Goal: Information Seeking & Learning: Learn about a topic

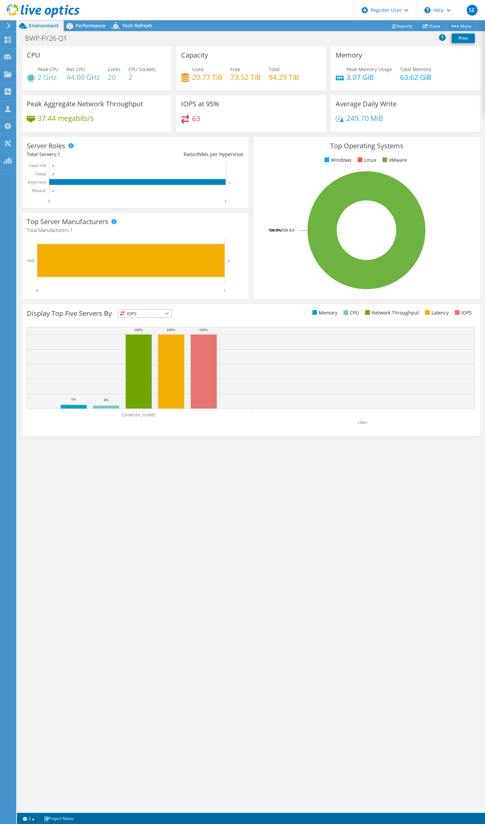
drag, startPoint x: 324, startPoint y: 619, endPoint x: 316, endPoint y: 606, distance: 14.9
click at [324, 400] on div "CPU Peak CPU 2 GHz Net CPU 44.00 GHz Cores 20 CPU Sockets 2 Capacity Used 20.77…" at bounding box center [251, 429] width 468 height 766
click at [94, 24] on span "Performance" at bounding box center [90, 25] width 30 height 6
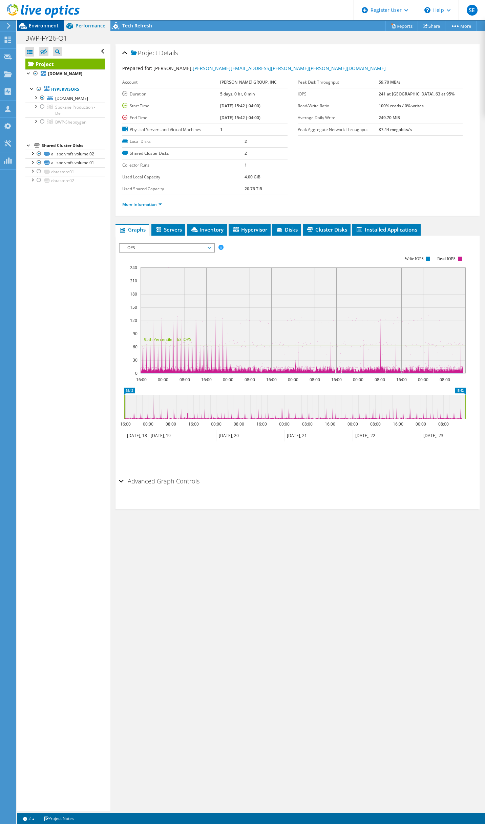
click at [45, 25] on span "Environment" at bounding box center [44, 25] width 30 height 6
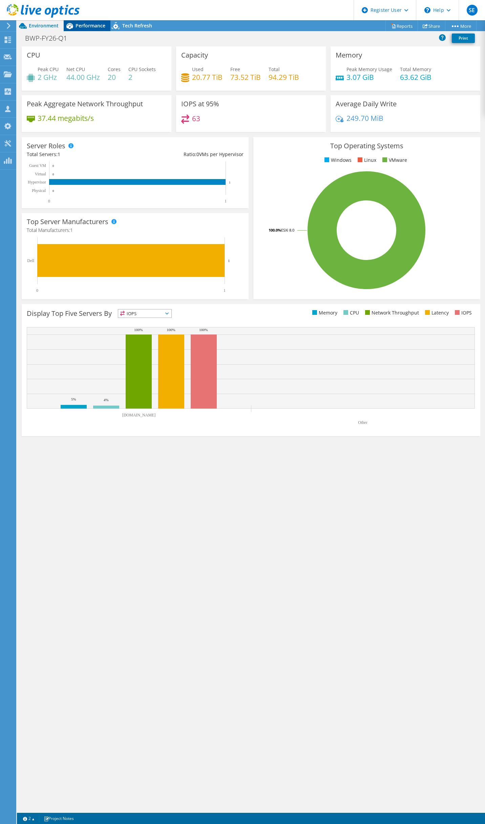
click at [87, 24] on span "Performance" at bounding box center [90, 25] width 30 height 6
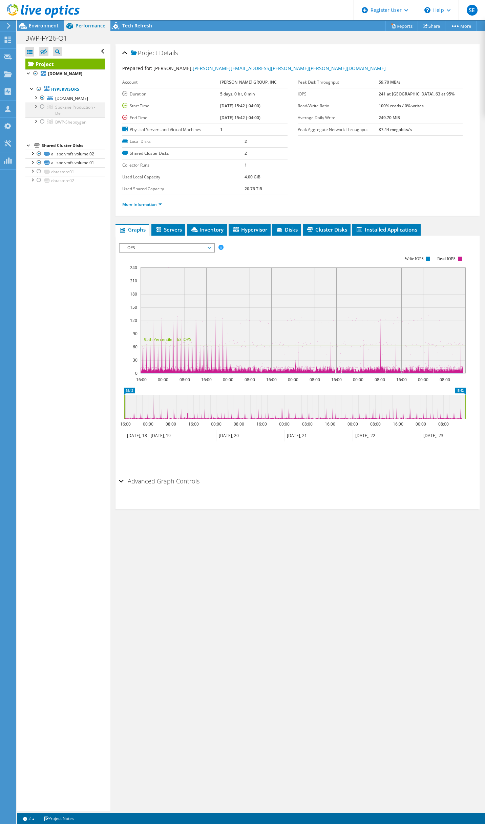
click at [45, 111] on div at bounding box center [42, 107] width 7 height 8
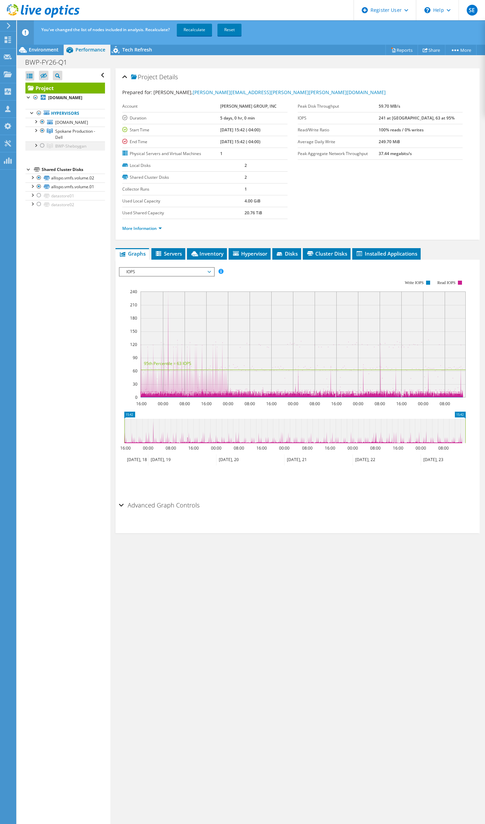
click at [36, 148] on div at bounding box center [35, 145] width 7 height 7
click at [44, 150] on div at bounding box center [42, 146] width 7 height 8
click at [190, 30] on link "Recalculate" at bounding box center [194, 30] width 35 height 12
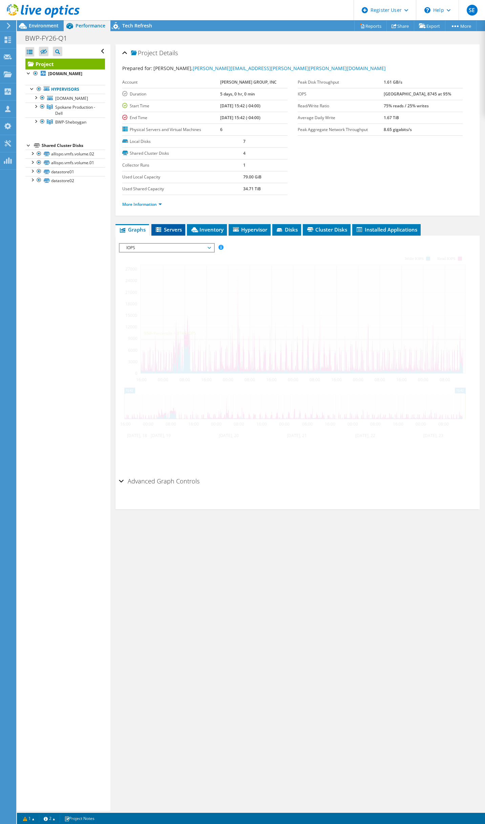
click at [172, 230] on span "Servers" at bounding box center [168, 229] width 27 height 7
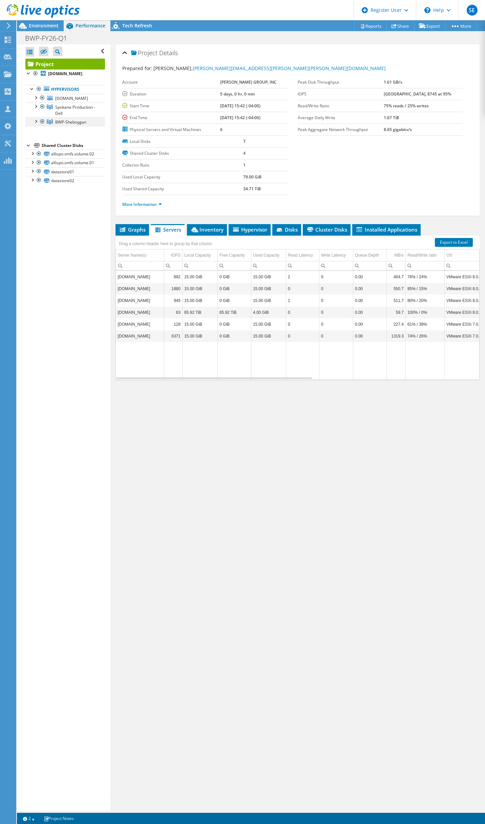
click at [41, 126] on div at bounding box center [42, 121] width 7 height 8
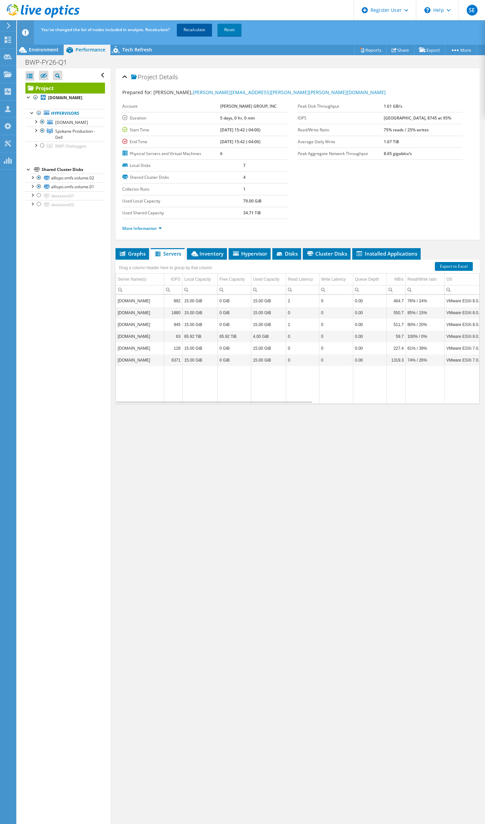
click at [196, 30] on link "Recalculate" at bounding box center [194, 30] width 35 height 12
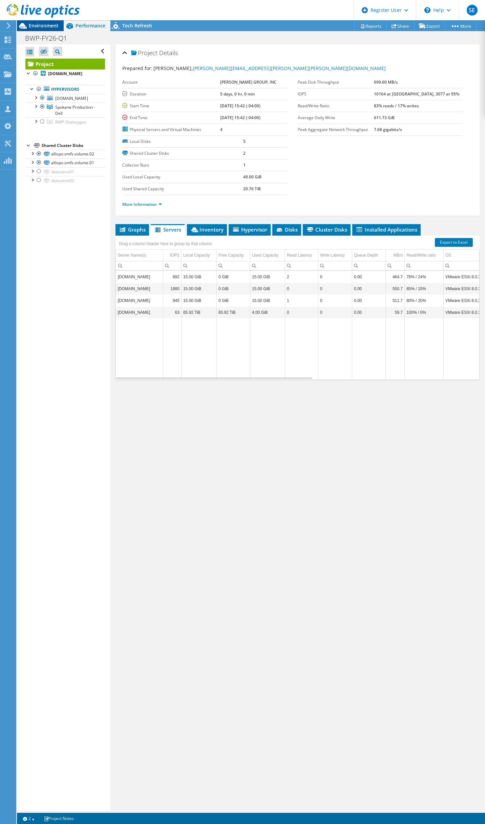
click at [43, 29] on div "Environment" at bounding box center [40, 25] width 47 height 11
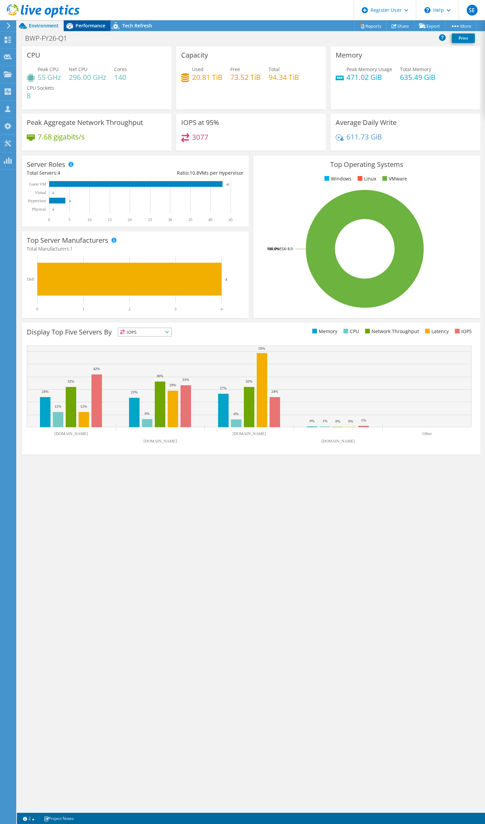
click at [85, 26] on span "Performance" at bounding box center [90, 25] width 30 height 6
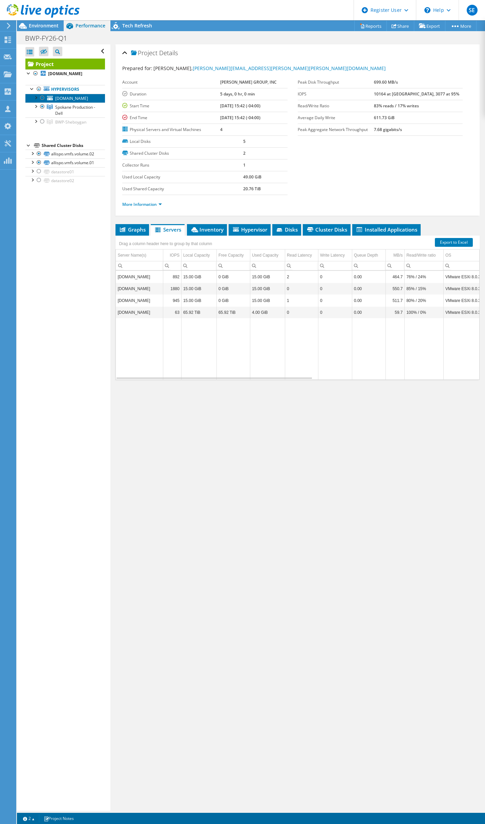
click at [57, 101] on span "[DOMAIN_NAME]" at bounding box center [71, 98] width 33 height 6
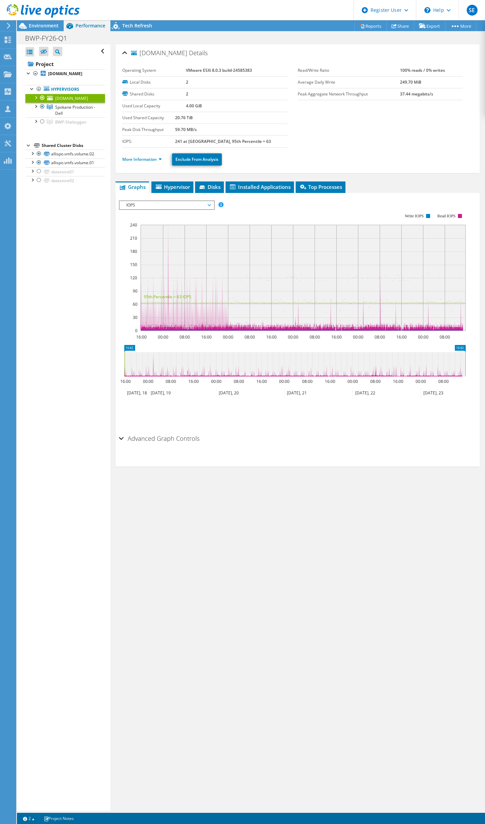
click at [148, 204] on span "IOPS" at bounding box center [166, 205] width 87 height 8
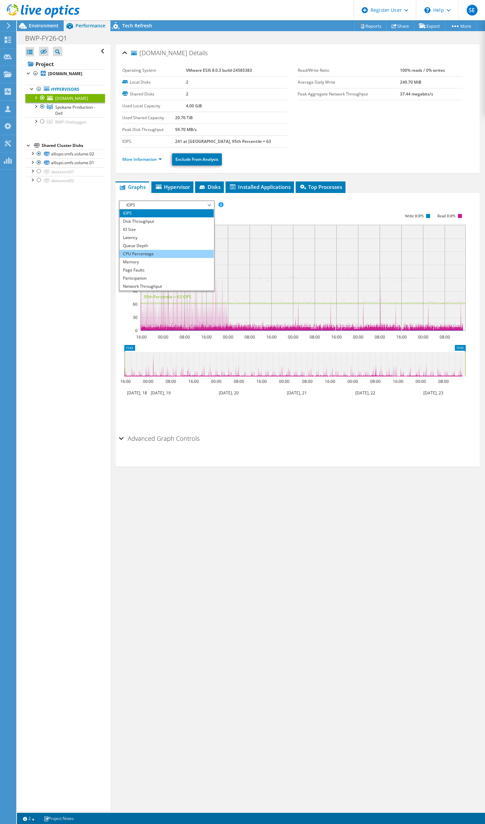
click at [145, 251] on li "CPU Percentage" at bounding box center [167, 254] width 94 height 8
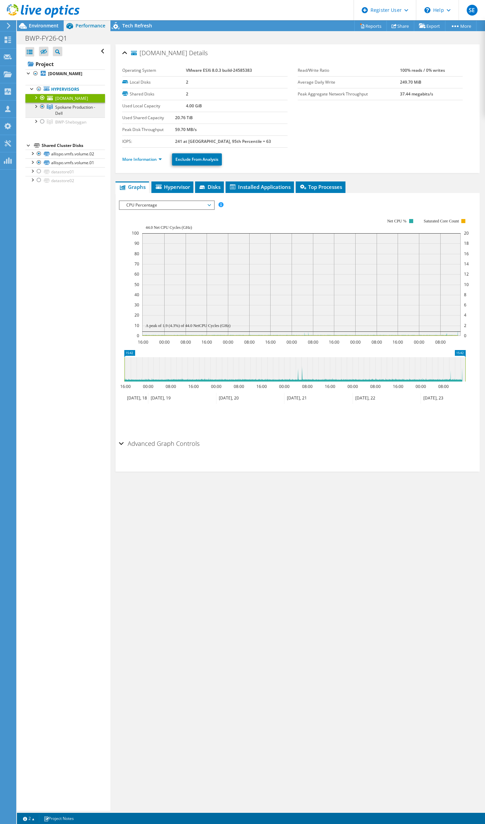
click at [63, 116] on span "Spokane Production - Dell" at bounding box center [75, 110] width 40 height 12
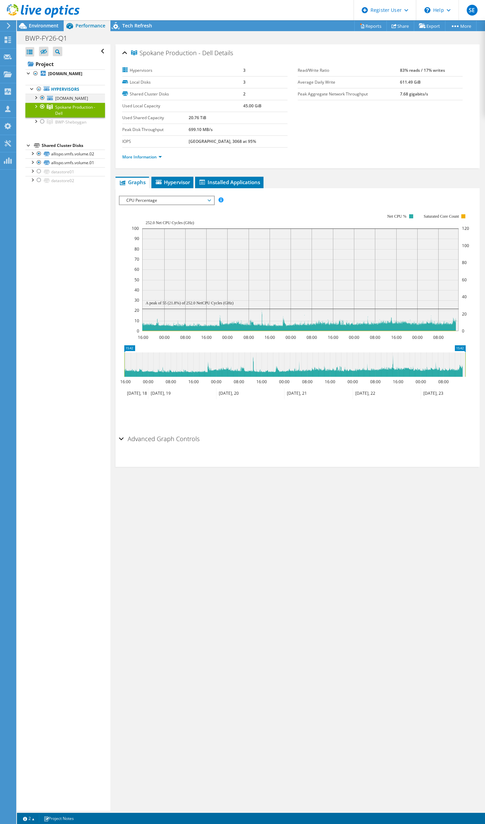
click at [43, 97] on div at bounding box center [42, 98] width 7 height 8
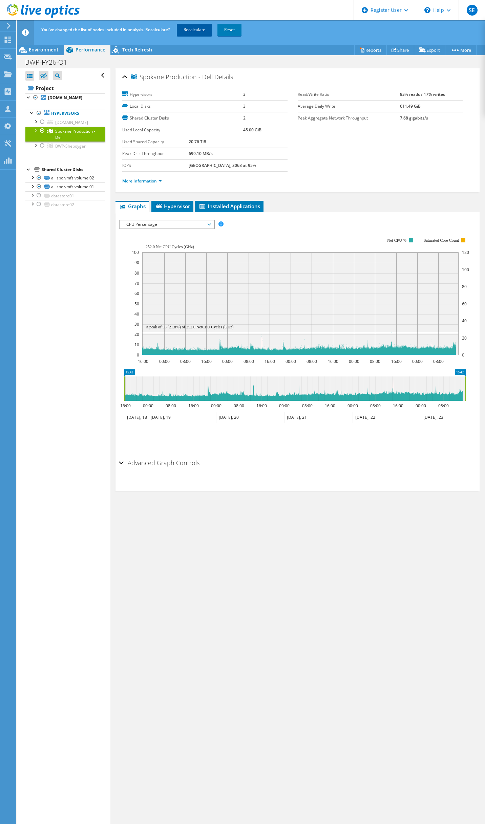
click at [193, 28] on link "Recalculate" at bounding box center [194, 30] width 35 height 12
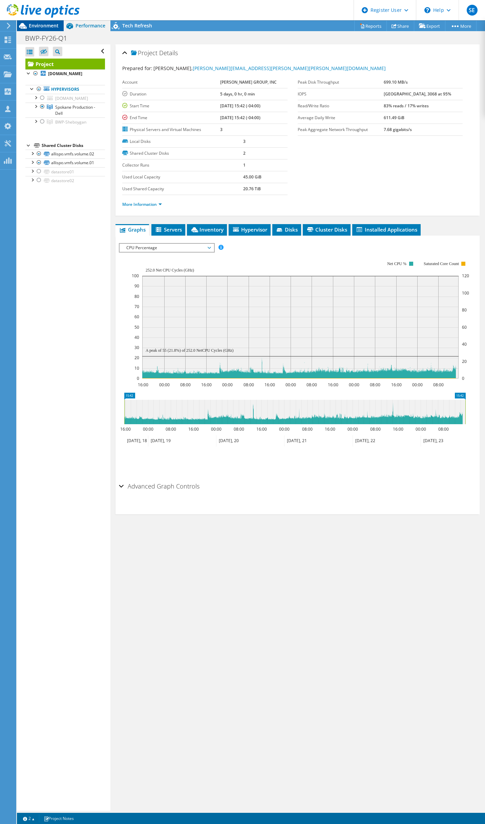
click at [38, 26] on span "Environment" at bounding box center [44, 25] width 30 height 6
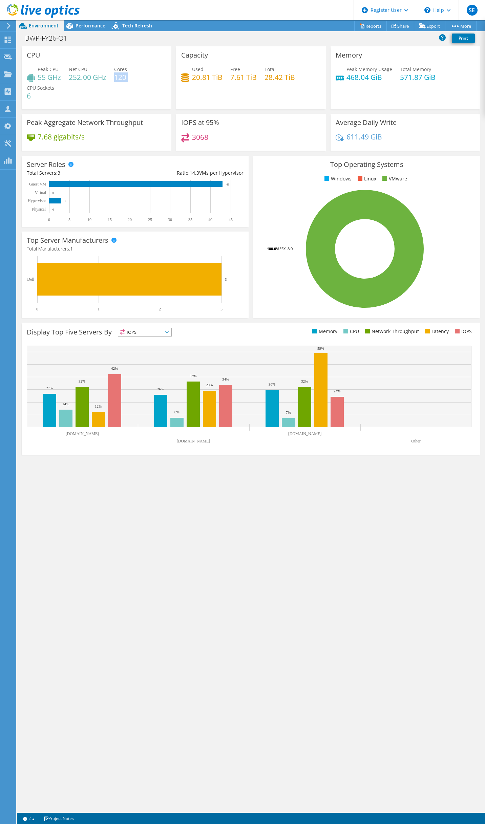
drag, startPoint x: 116, startPoint y: 78, endPoint x: 131, endPoint y: 78, distance: 14.9
click at [131, 78] on div "Peak CPU 55 GHz Net CPU 252.00 GHz Cores 120 CPU Sockets 6" at bounding box center [96, 86] width 139 height 41
click at [109, 400] on div "CPU Peak CPU 55 GHz Net CPU 252.00 GHz Cores 120 CPU Sockets 6 Capacity Used 20…" at bounding box center [251, 429] width 468 height 766
click at [88, 25] on span "Performance" at bounding box center [90, 25] width 30 height 6
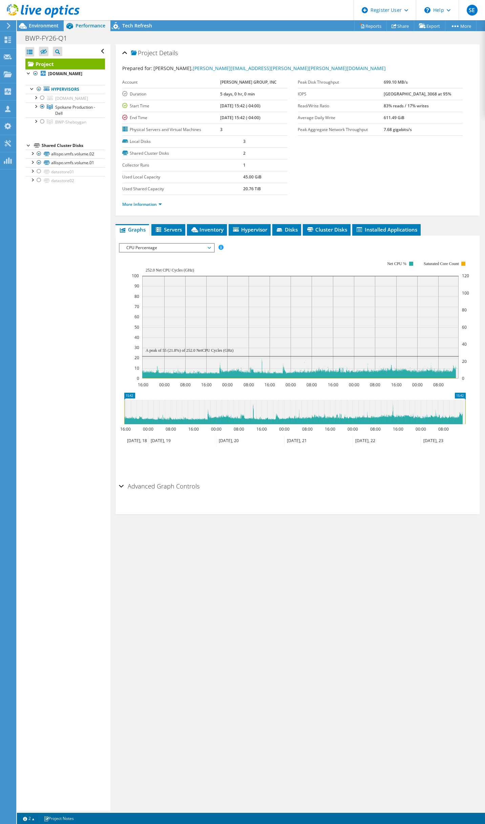
click at [370, 164] on section "Prepared for: [PERSON_NAME], [PERSON_NAME][EMAIL_ADDRESS][PERSON_NAME][PERSON_N…" at bounding box center [297, 139] width 350 height 149
click at [38, 25] on span "Environment" at bounding box center [44, 25] width 30 height 6
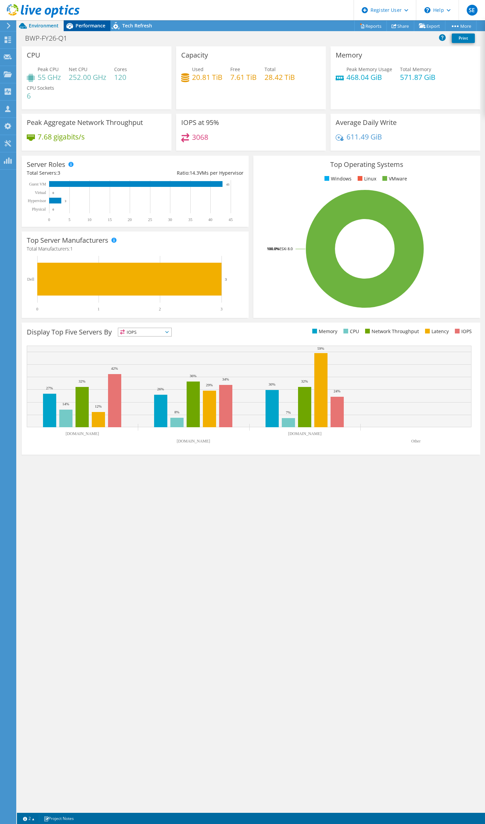
click at [82, 26] on span "Performance" at bounding box center [90, 25] width 30 height 6
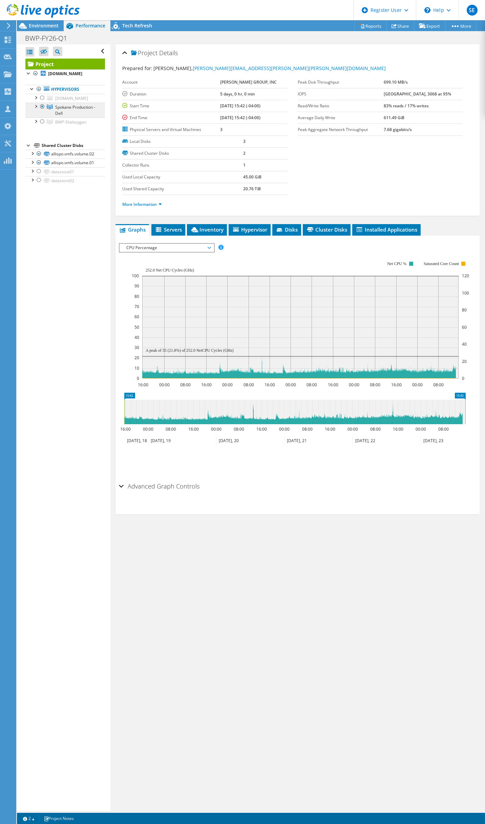
click at [60, 110] on span "Spokane Production - Dell" at bounding box center [75, 110] width 40 height 12
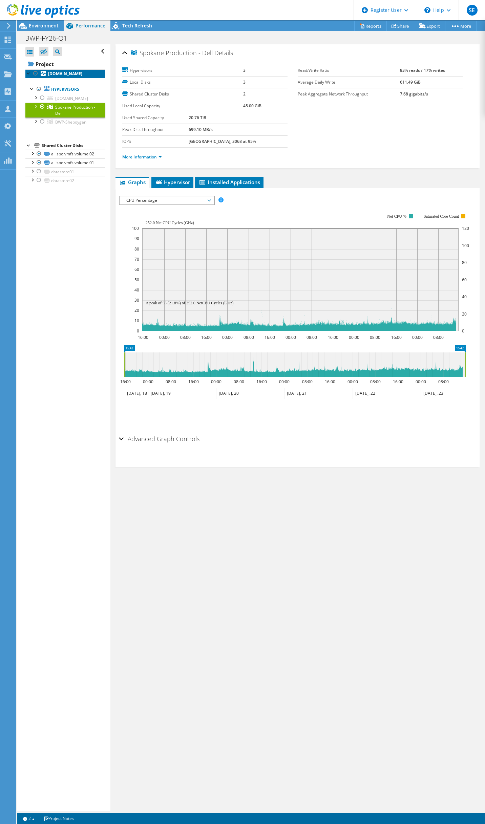
click at [43, 72] on icon at bounding box center [43, 73] width 5 height 5
